Goal: Transaction & Acquisition: Purchase product/service

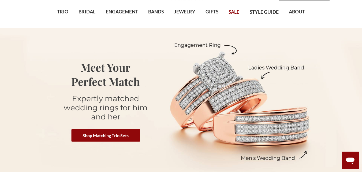
scroll to position [54, 0]
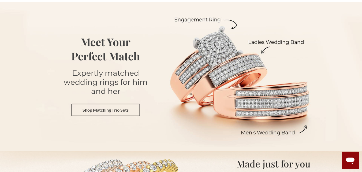
click at [125, 110] on link "Shop Matching Trio Sets" at bounding box center [105, 109] width 69 height 12
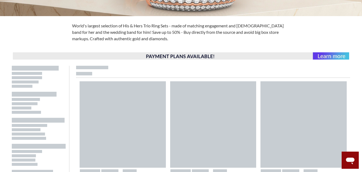
scroll to position [241, 0]
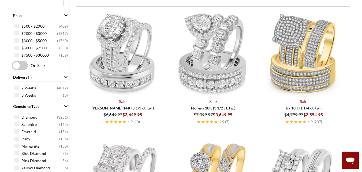
click at [128, 58] on img at bounding box center [123, 53] width 86 height 86
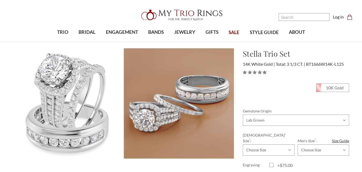
scroll to position [54, 0]
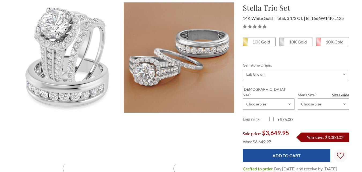
click at [276, 74] on select "Choose Options Natural Lab Grown" at bounding box center [296, 74] width 106 height 11
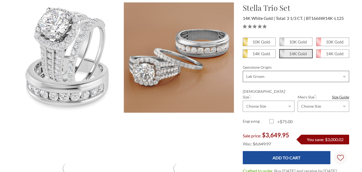
click at [243, 71] on select "Choose Options Natural Lab Grown" at bounding box center [296, 76] width 106 height 11
click at [264, 101] on select "Choose Size 3.00 3.25 3.50 3.75 4.00 4.25 4.50 4.75 5.00 5.25 5.50 5.75 6.00 6.…" at bounding box center [268, 105] width 51 height 11
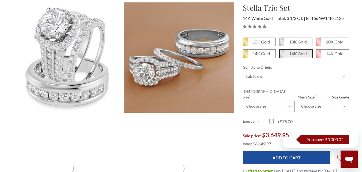
scroll to position [0, 0]
select select "20198151"
click at [243, 100] on select "Choose Size 3.00 3.25 3.50 3.75 4.00 4.25 4.50 4.75 5.00 5.25 5.50 5.75 6.00 6.…" at bounding box center [268, 105] width 51 height 11
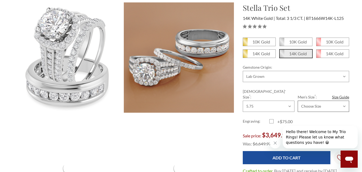
click at [317, 101] on select "Choose Size 6.00 6.25 6.50 6.75 7.00 7.25 7.50 7.75 8.00 8.25 8.50 8.75 9.00 9.…" at bounding box center [323, 105] width 51 height 11
select select "20198657"
click at [298, 100] on select "Choose Size 6.00 6.25 6.50 6.75 7.00 7.25 7.50 7.75 8.00 8.25 8.50 8.75 9.00 9.…" at bounding box center [323, 105] width 51 height 11
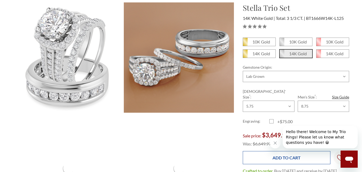
click at [294, 151] on input "Add to Cart" at bounding box center [287, 157] width 88 height 13
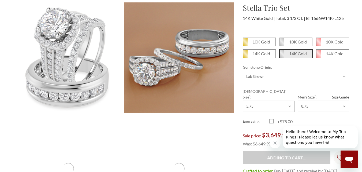
type input "Add to Cart"
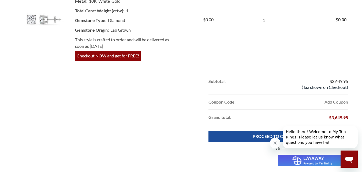
scroll to position [268, 0]
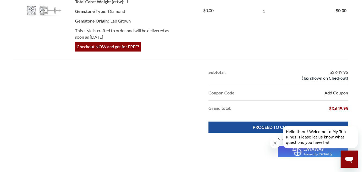
click at [333, 93] on button "Add Coupon" at bounding box center [336, 92] width 24 height 6
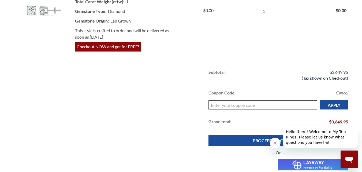
paste input "TAKE10"
click at [335, 100] on input "Apply" at bounding box center [334, 104] width 28 height 9
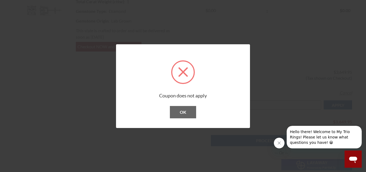
click at [188, 111] on button "OK" at bounding box center [183, 112] width 26 height 12
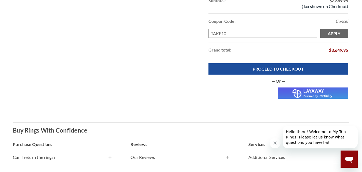
scroll to position [321, 0]
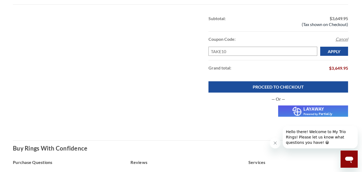
click at [274, 141] on icon "Close message from company" at bounding box center [275, 143] width 4 height 4
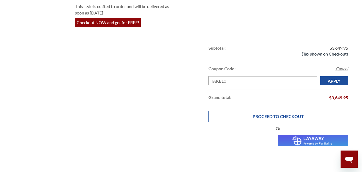
scroll to position [268, 0]
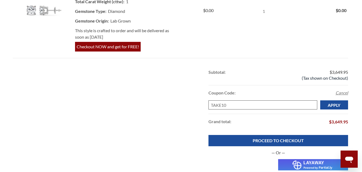
click at [266, 104] on input "TAKE10" at bounding box center [262, 104] width 109 height 9
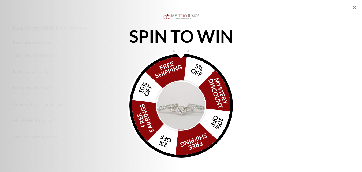
scroll to position [375, 0]
click at [354, 9] on icon "Close popup" at bounding box center [354, 7] width 6 height 6
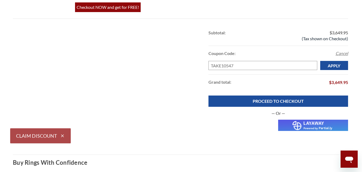
scroll to position [295, 0]
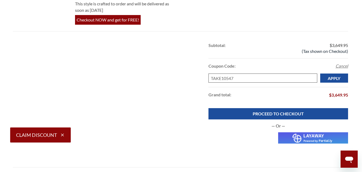
drag, startPoint x: 250, startPoint y: 76, endPoint x: 175, endPoint y: 74, distance: 75.6
click at [175, 74] on div "Subtotal: $3,649.95 (Tax shown on Checkout) Coupon Code: Add Coupon Cancel Ente…" at bounding box center [181, 73] width 336 height 70
paste input "WELCOME10"
type input "WELCOME10"
click at [336, 76] on input "Apply" at bounding box center [334, 77] width 28 height 9
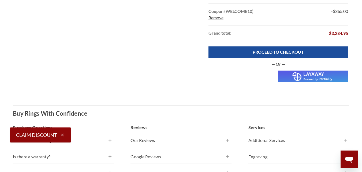
scroll to position [240, 0]
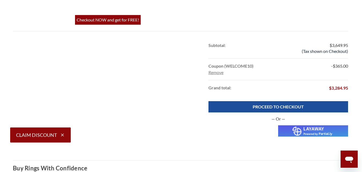
click at [209, 72] on link "Remove" at bounding box center [215, 72] width 15 height 5
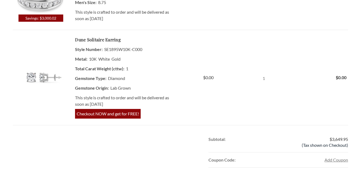
scroll to position [295, 0]
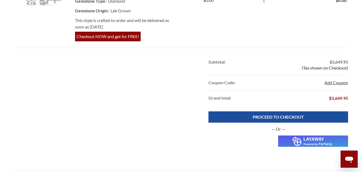
click at [335, 84] on button "Add Coupon" at bounding box center [336, 82] width 24 height 6
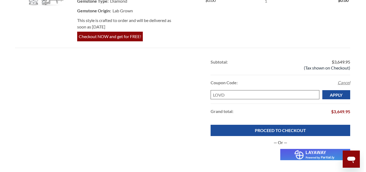
scroll to position [0, 0]
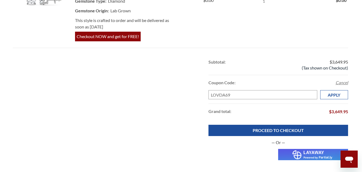
click at [336, 99] on input "Apply" at bounding box center [334, 94] width 28 height 9
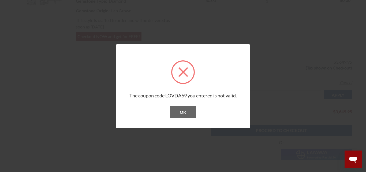
click at [185, 118] on button "OK" at bounding box center [183, 112] width 26 height 12
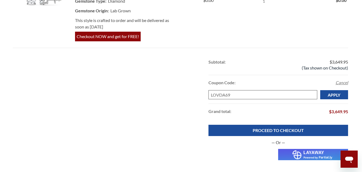
drag, startPoint x: 231, startPoint y: 96, endPoint x: 179, endPoint y: 99, distance: 52.3
click at [179, 99] on div "Subtotal: $3,649.95 (Tax shown on Checkout) Coupon Code: Add Coupon Cancel Ente…" at bounding box center [181, 89] width 336 height 70
paste input "TAKE10"
type input "TAKE10"
click at [344, 96] on input "Apply" at bounding box center [334, 94] width 28 height 9
